Goal: Information Seeking & Learning: Learn about a topic

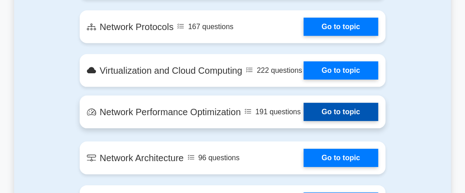
scroll to position [820, 0]
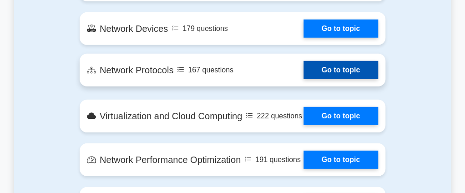
click at [338, 70] on link "Go to topic" at bounding box center [341, 70] width 75 height 18
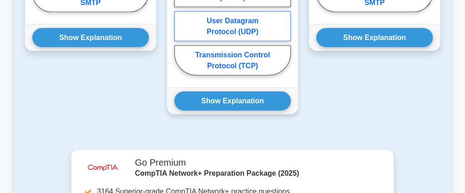
scroll to position [728, 0]
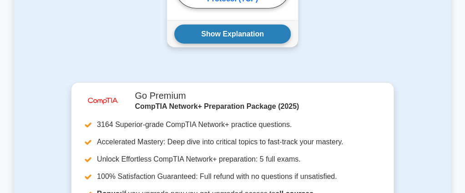
click at [228, 44] on button "Show Explanation" at bounding box center [232, 34] width 117 height 19
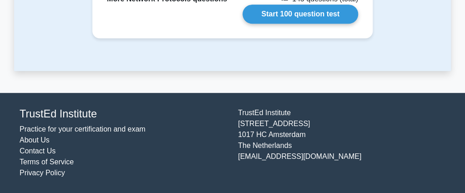
scroll to position [1357, 0]
